Goal: Information Seeking & Learning: Find specific fact

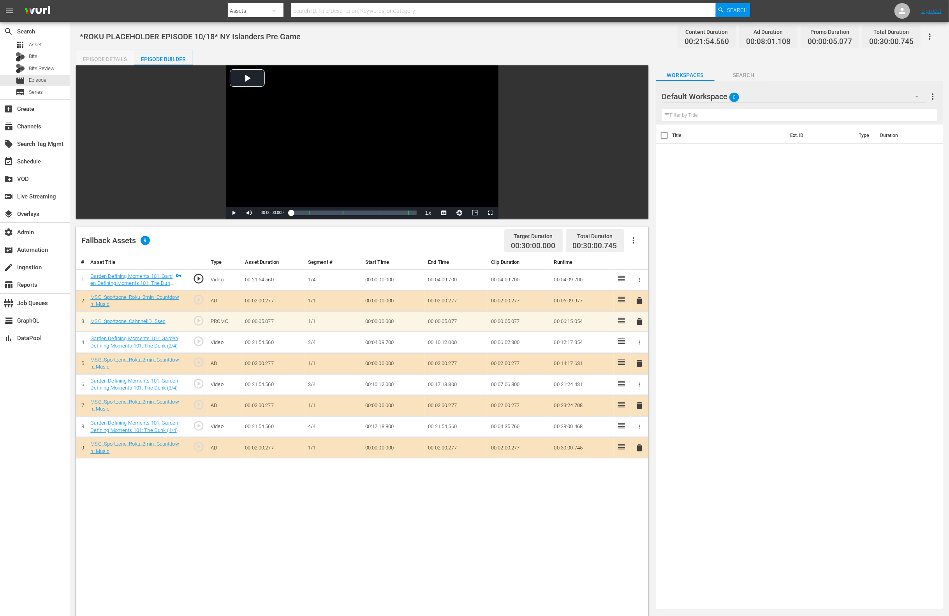
click at [117, 57] on div "Episode Details" at bounding box center [105, 59] width 58 height 19
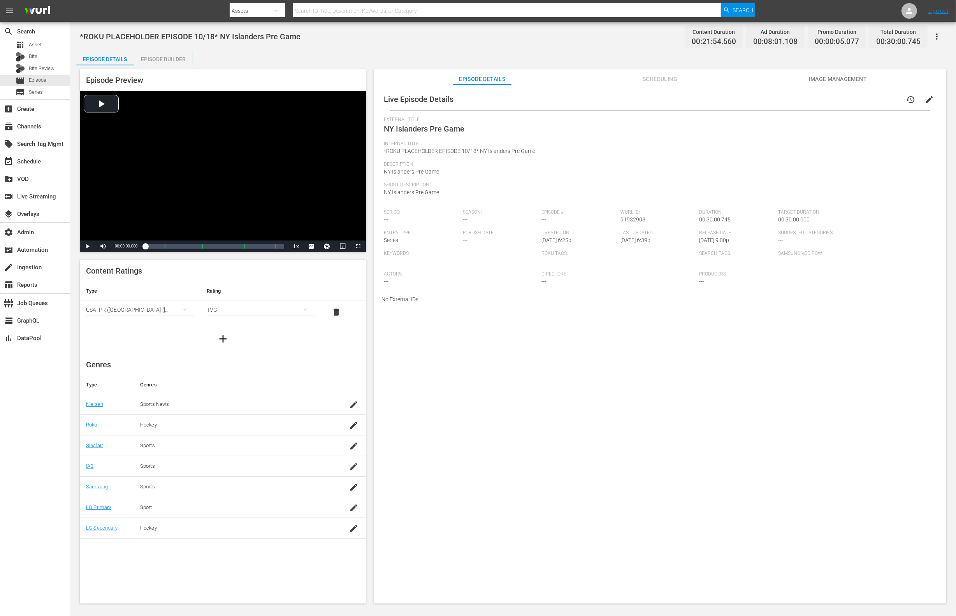
click at [638, 216] on span "91932903" at bounding box center [632, 219] width 25 height 6
click at [638, 219] on span "91847212" at bounding box center [632, 219] width 25 height 6
copy span "91847212"
drag, startPoint x: 695, startPoint y: 128, endPoint x: 689, endPoint y: 202, distance: 73.9
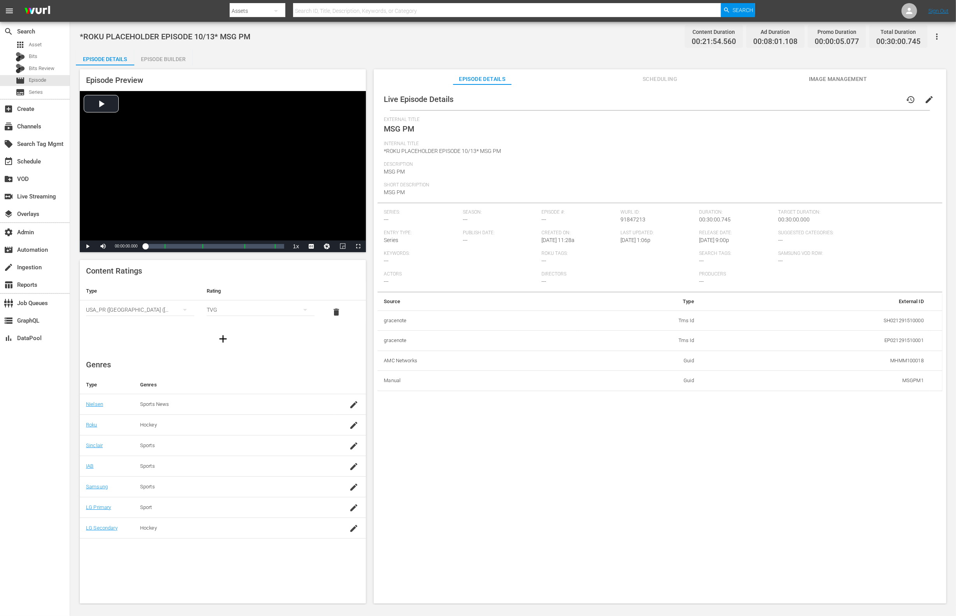
click at [695, 128] on div "External Title MSG PM" at bounding box center [660, 129] width 552 height 24
click at [632, 218] on span "91847213" at bounding box center [632, 219] width 25 height 6
copy span "91847213"
click at [627, 220] on span "91911239" at bounding box center [632, 219] width 25 height 6
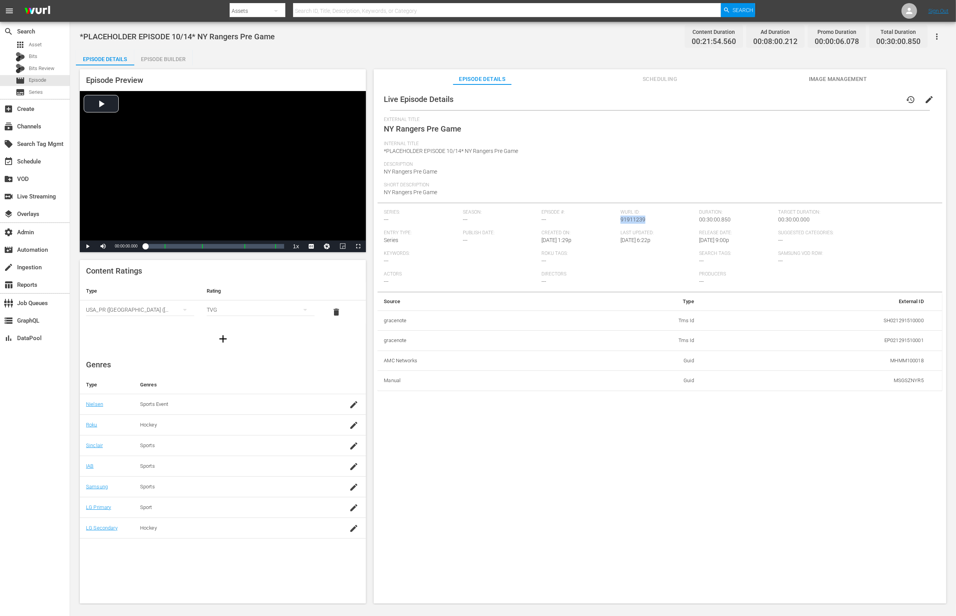
click at [627, 220] on span "91911239" at bounding box center [632, 219] width 25 height 6
copy span "91911239"
click at [626, 220] on span "91911240" at bounding box center [632, 219] width 25 height 6
copy span "91911240"
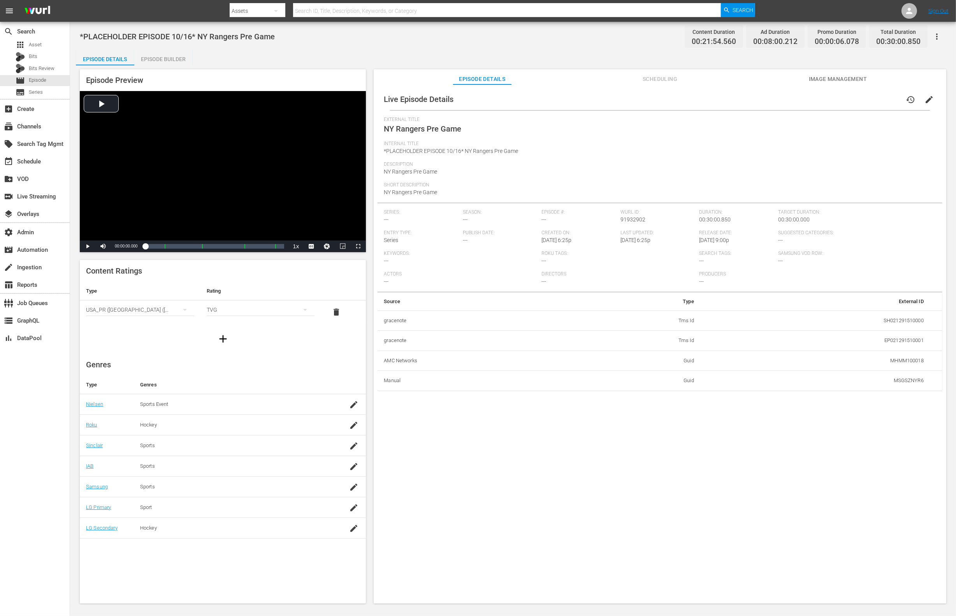
click at [640, 221] on span "91932902" at bounding box center [632, 219] width 25 height 6
copy span "91932902"
click at [620, 219] on span "91932906" at bounding box center [632, 219] width 25 height 6
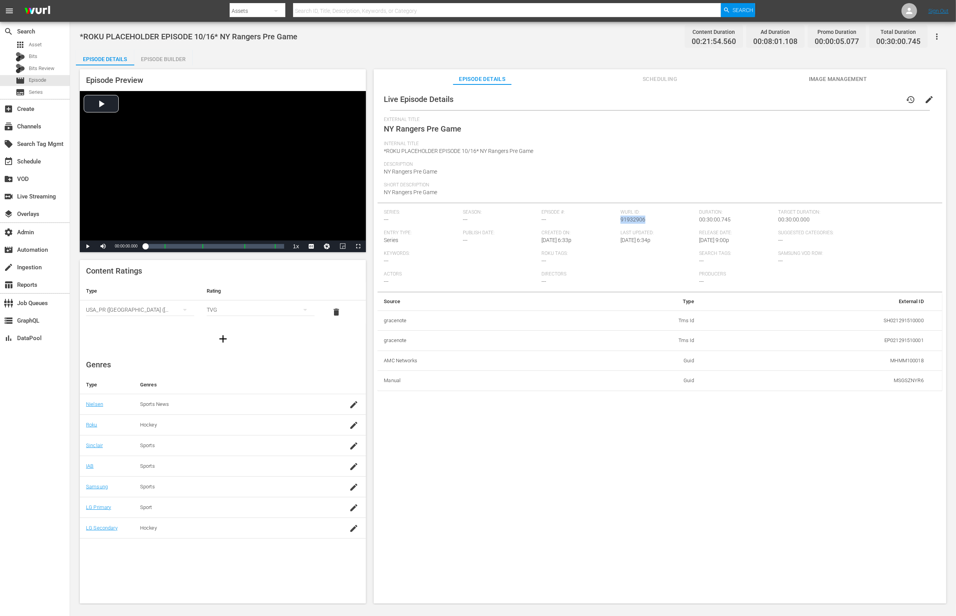
copy span "91932906"
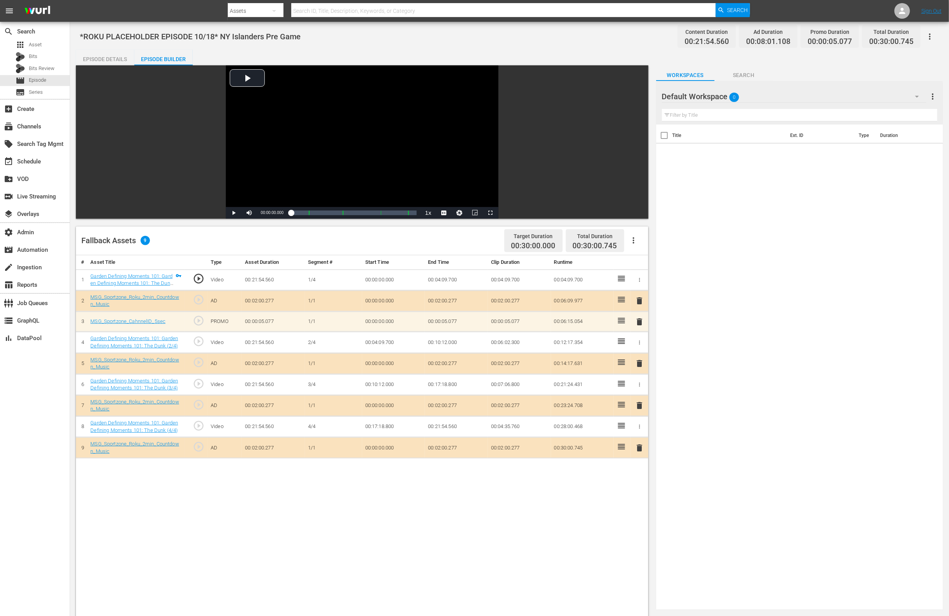
click at [115, 58] on div "Episode Details" at bounding box center [105, 59] width 58 height 19
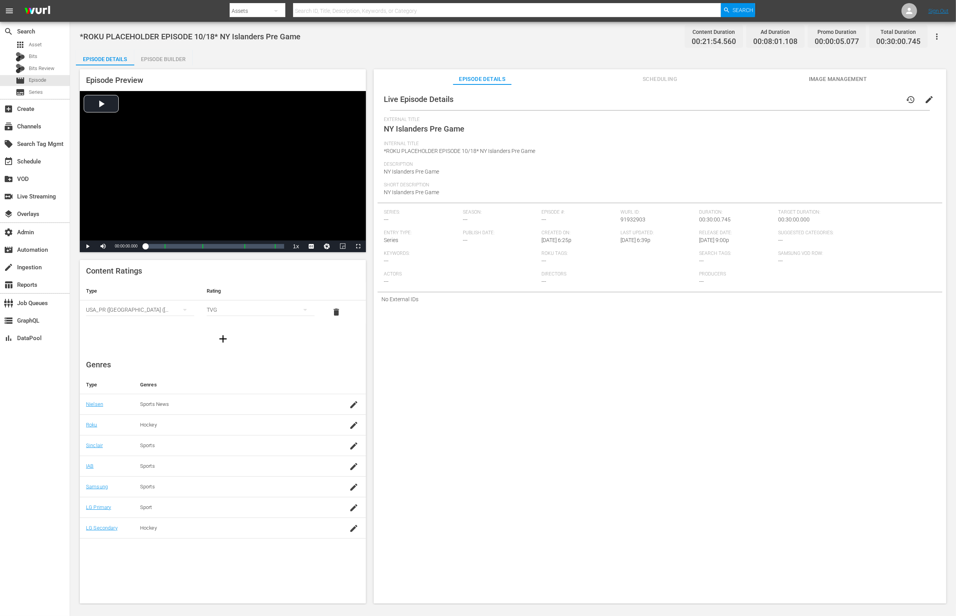
click at [633, 219] on span "91932903" at bounding box center [632, 219] width 25 height 6
copy span "91932903"
click at [636, 218] on span "91932904" at bounding box center [632, 219] width 25 height 6
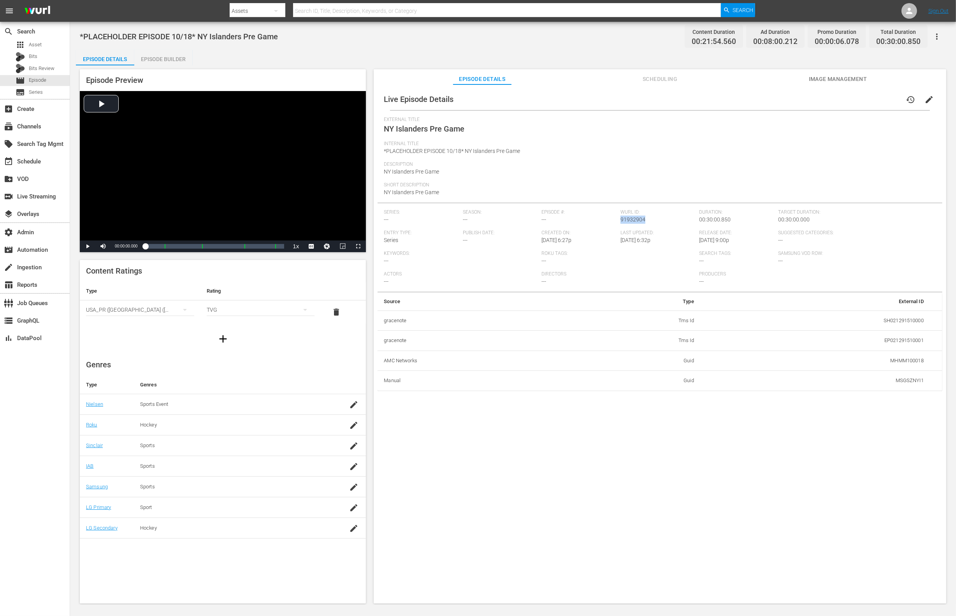
copy span "91932904"
